Goal: Check status: Check status

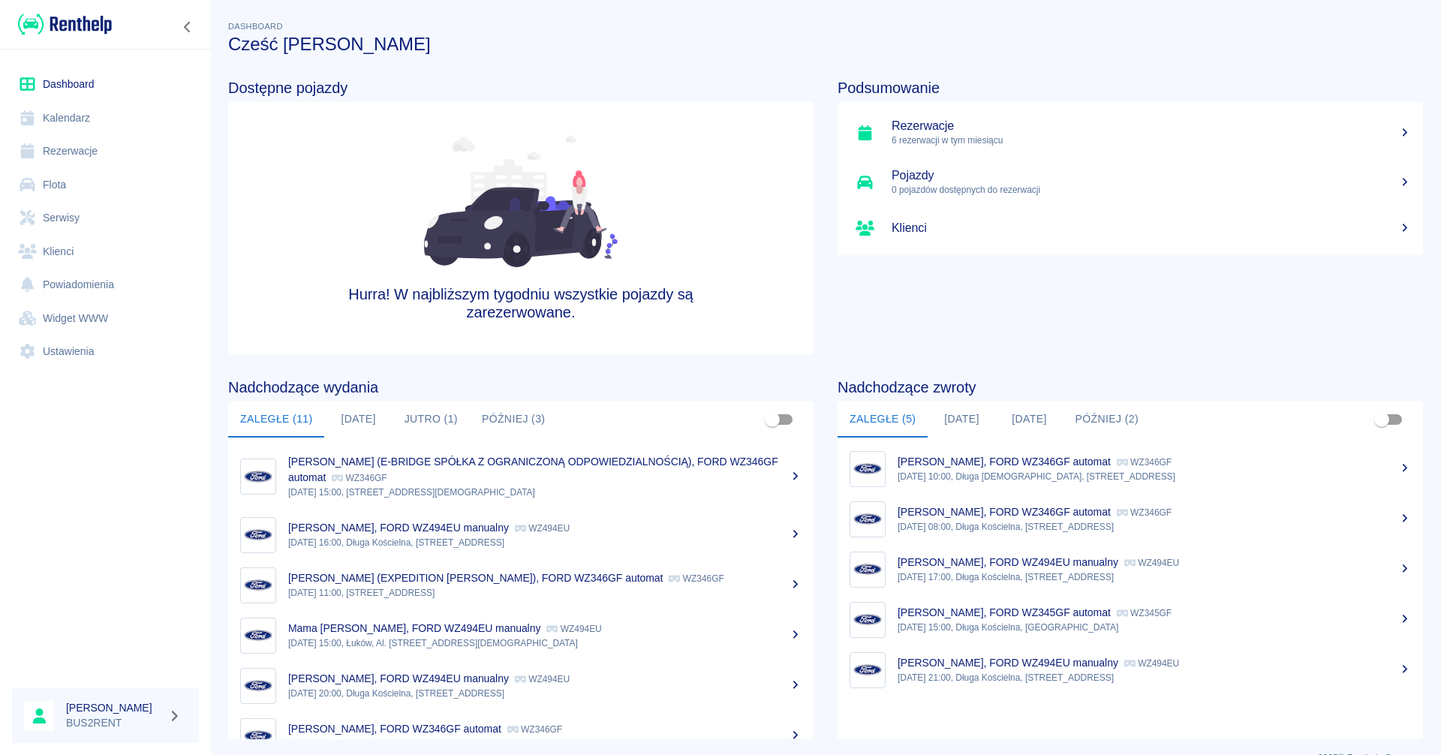
click at [71, 118] on link "Kalendarz" at bounding box center [105, 118] width 187 height 34
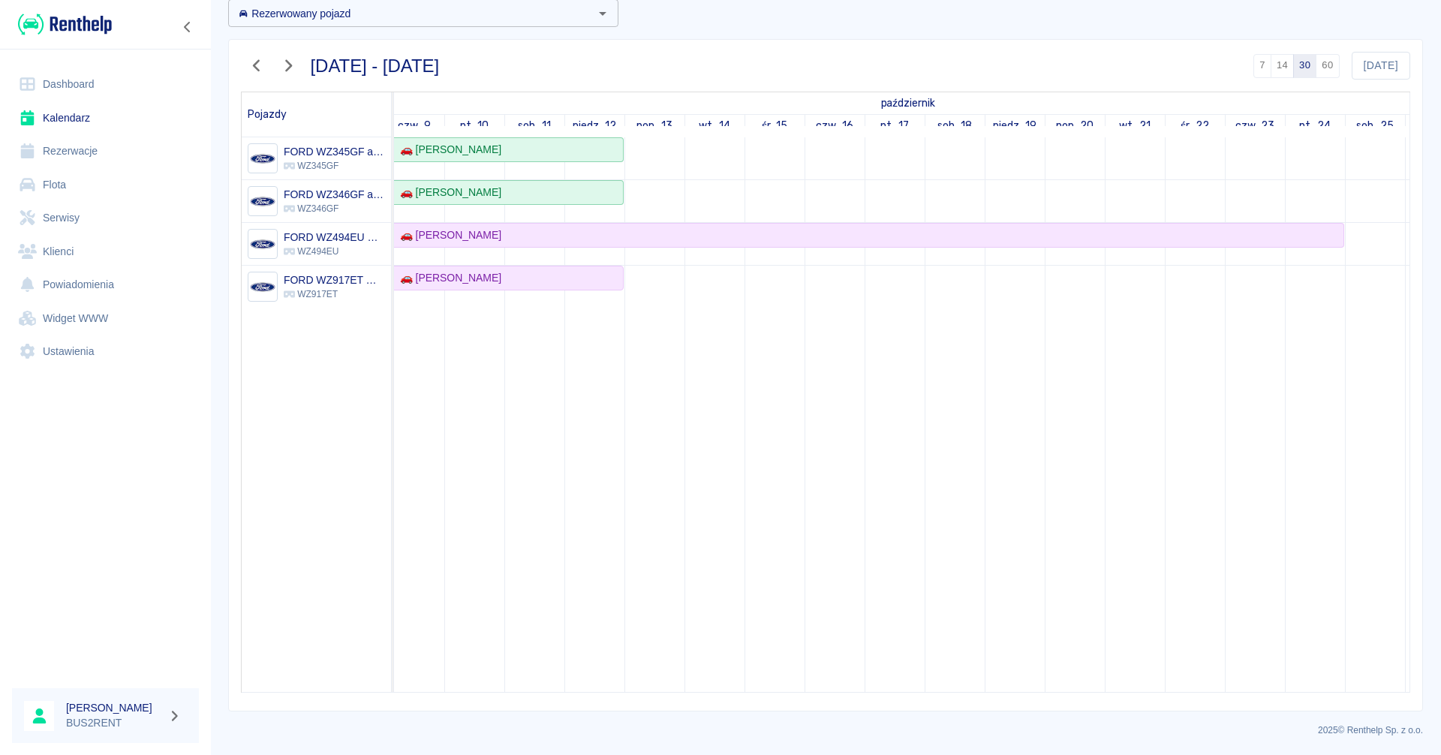
scroll to position [0, 113]
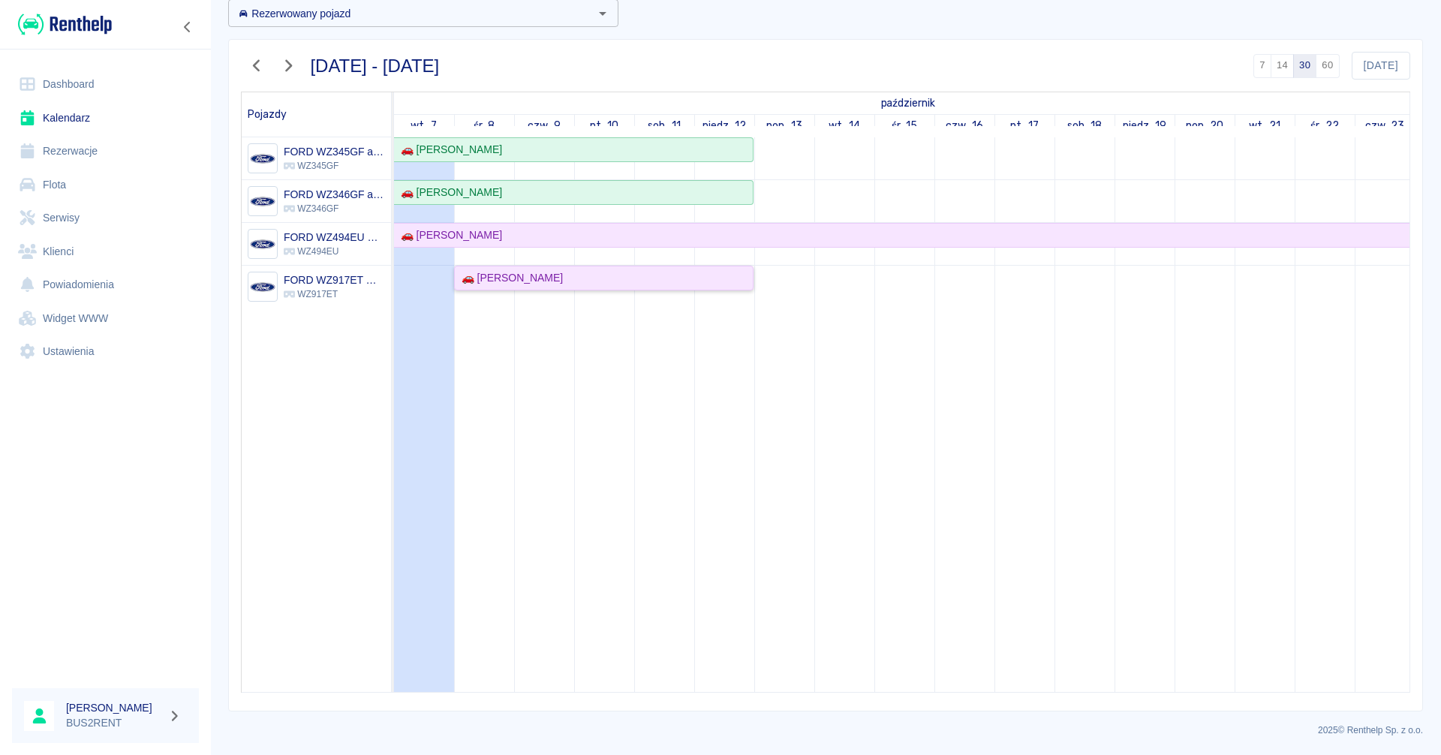
click at [550, 280] on div "🚗 [PERSON_NAME]" at bounding box center [604, 278] width 296 height 16
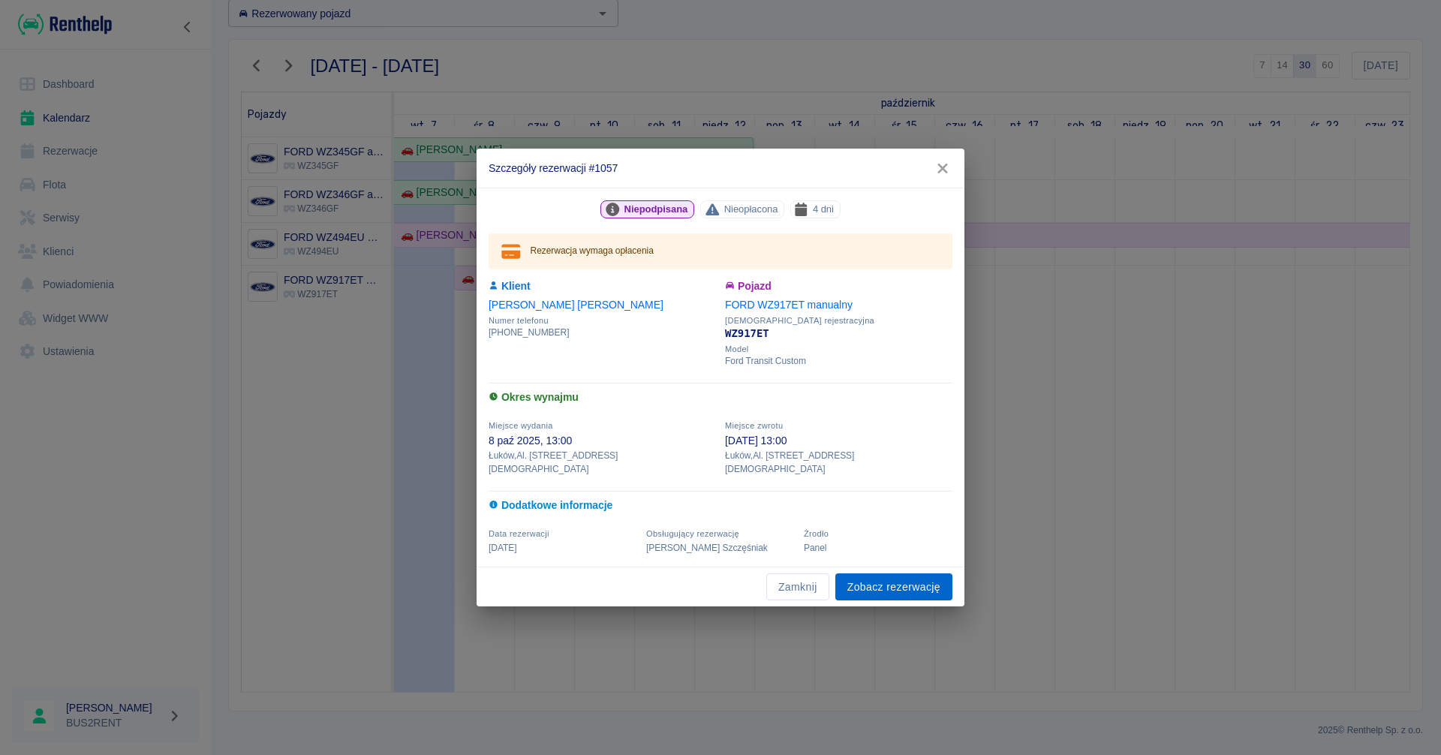
click at [889, 577] on link "Zobacz rezerwację" at bounding box center [893, 587] width 117 height 28
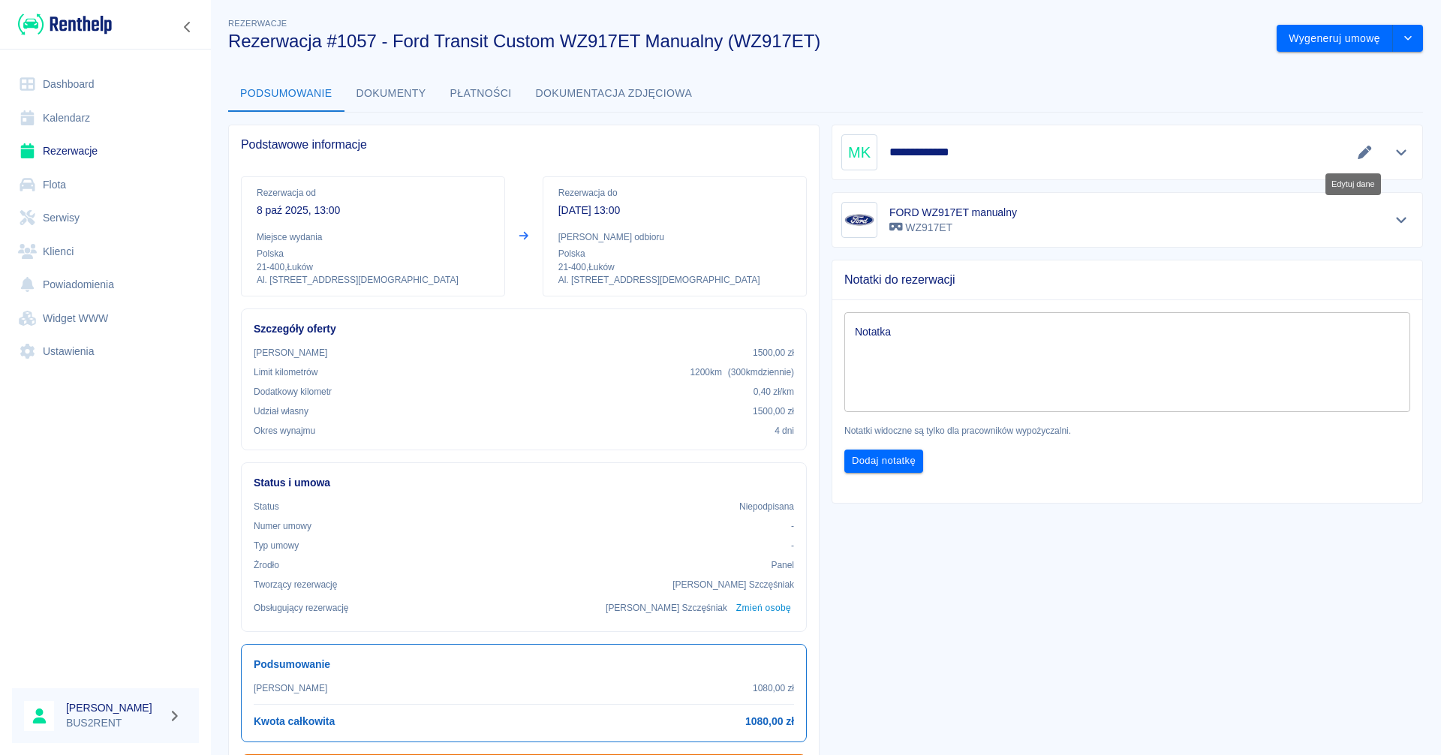
click at [1356, 148] on icon "Edytuj dane" at bounding box center [1364, 153] width 17 height 14
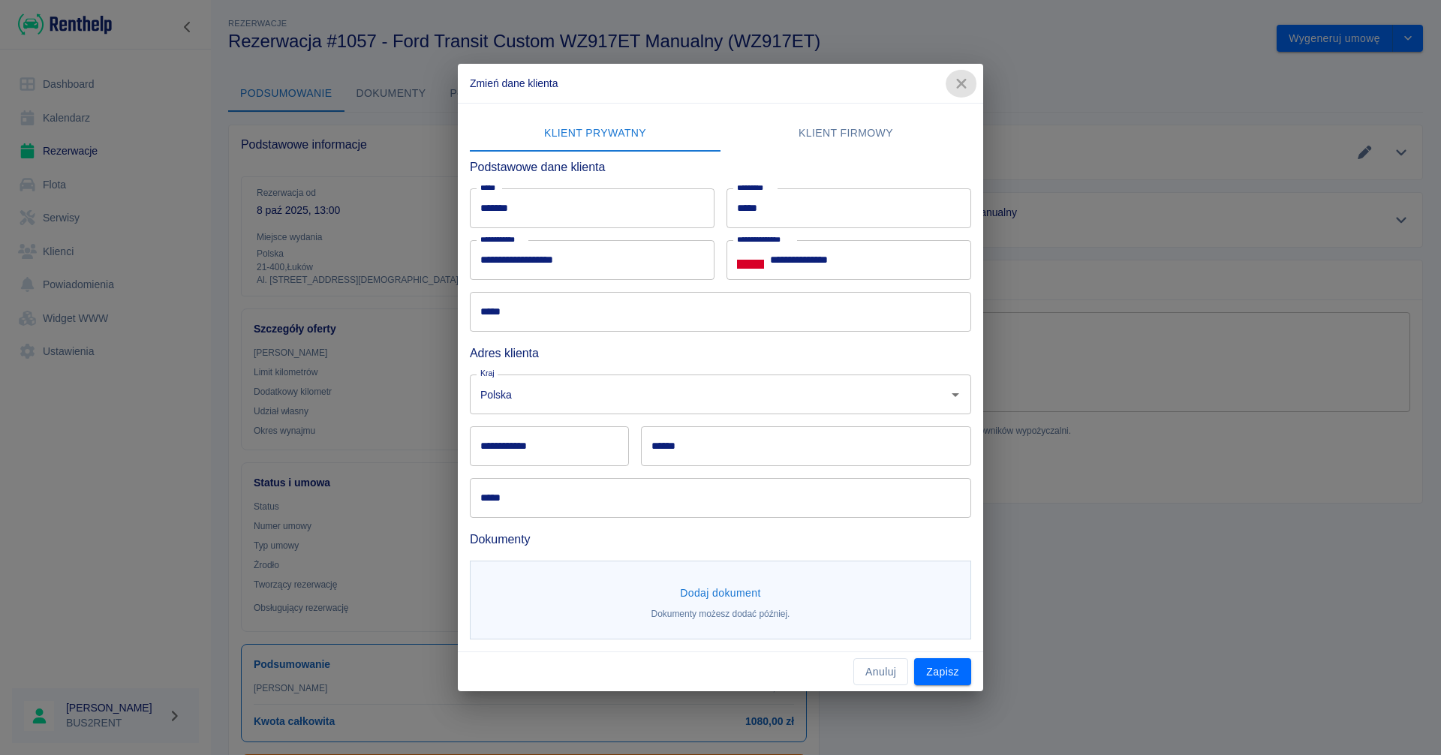
click at [968, 81] on icon "button" at bounding box center [962, 84] width 20 height 16
